Goal: Task Accomplishment & Management: Manage account settings

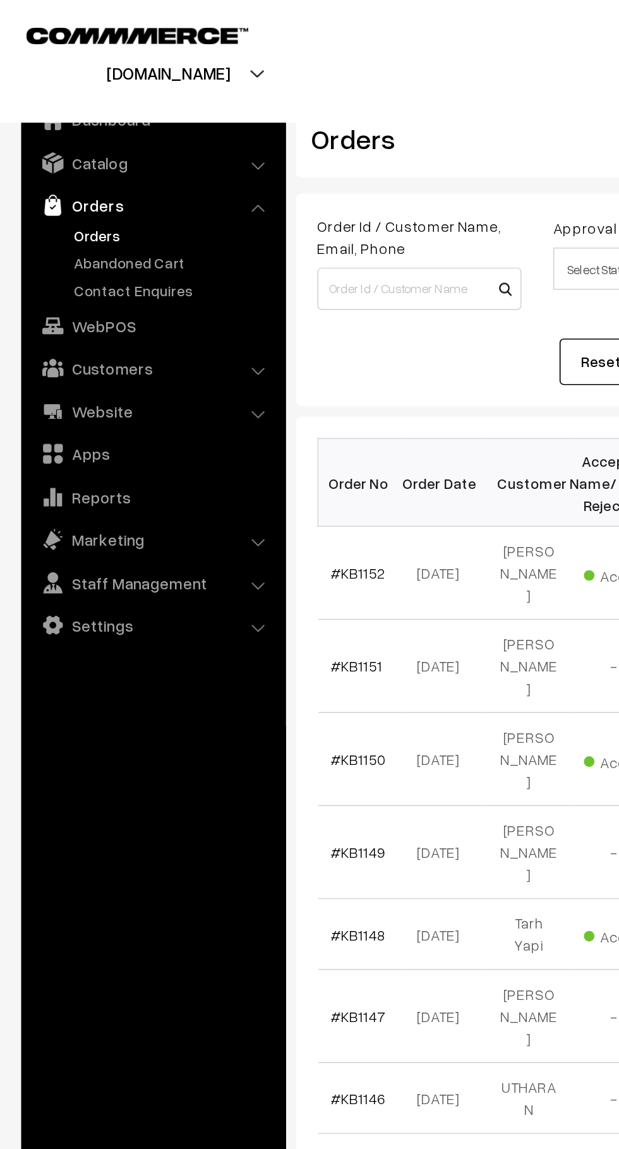
click at [103, 154] on link "Abandoned Cart" at bounding box center [103, 156] width 125 height 13
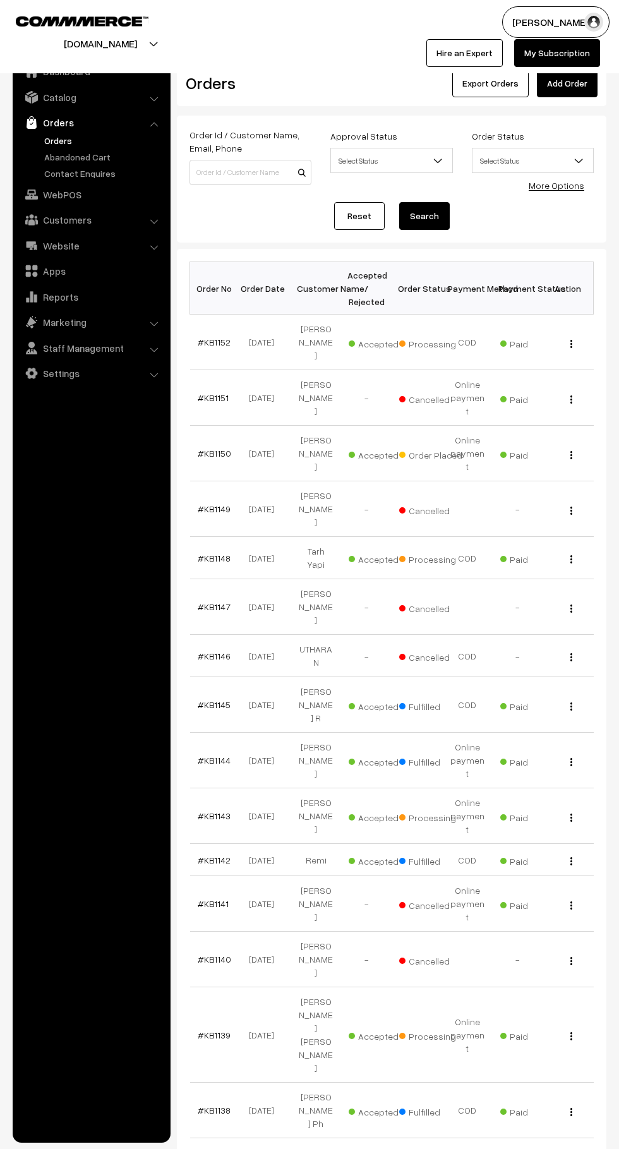
scroll to position [9, 0]
